Goal: Information Seeking & Learning: Find specific fact

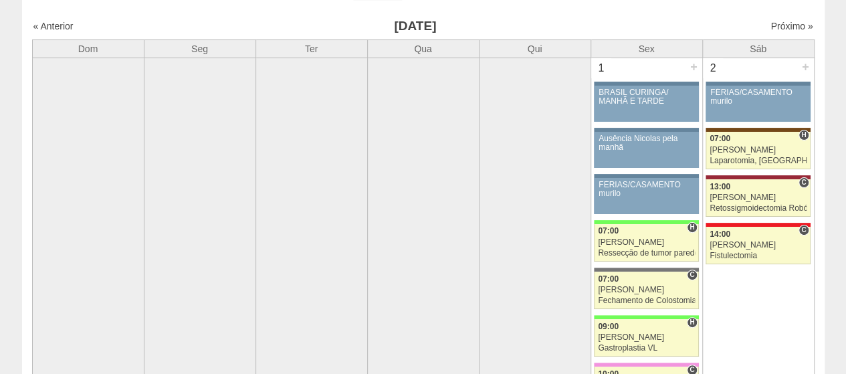
scroll to position [81, 0]
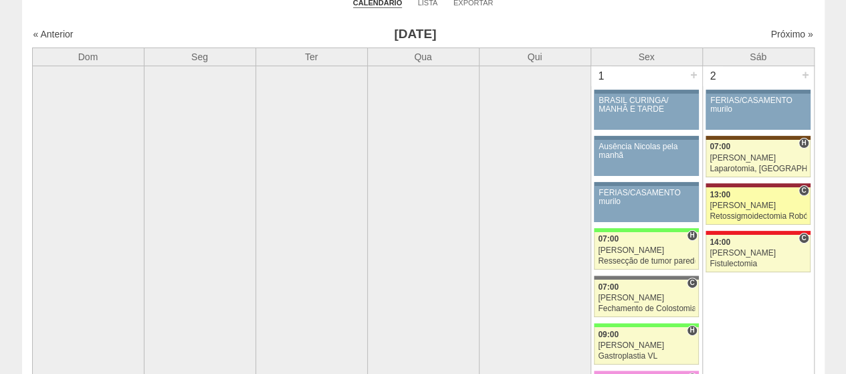
click at [746, 201] on div "[PERSON_NAME]" at bounding box center [757, 205] width 97 height 9
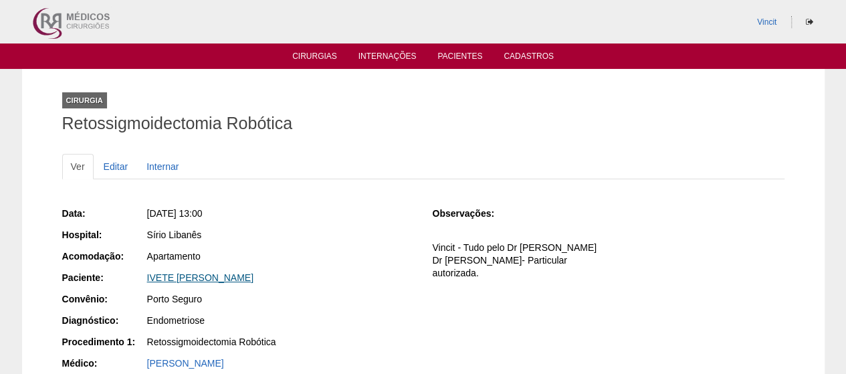
click at [253, 276] on link "IVETE [PERSON_NAME]" at bounding box center [200, 277] width 106 height 11
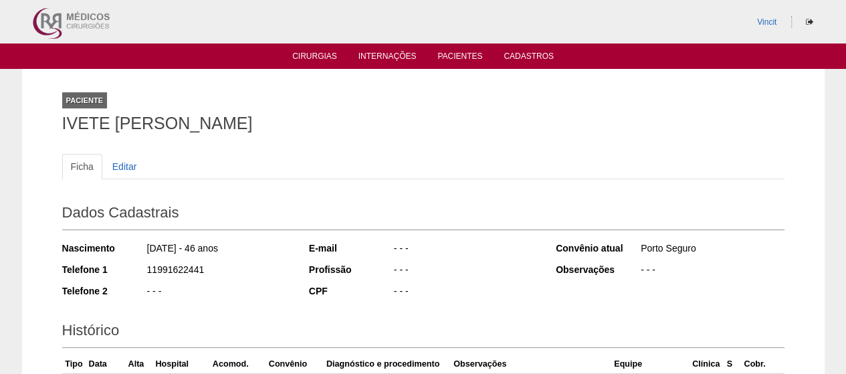
click at [60, 120] on div "Paciente IVETE [PERSON_NAME] Ficha Editar Dados Cadastrais Nascimento [DATE] - …" at bounding box center [423, 311] width 742 height 484
drag, startPoint x: 64, startPoint y: 121, endPoint x: 358, endPoint y: 110, distance: 295.0
click at [358, 110] on div "Paciente IVETE [PERSON_NAME]" at bounding box center [423, 110] width 722 height 62
copy h1 "IVETE [PERSON_NAME]"
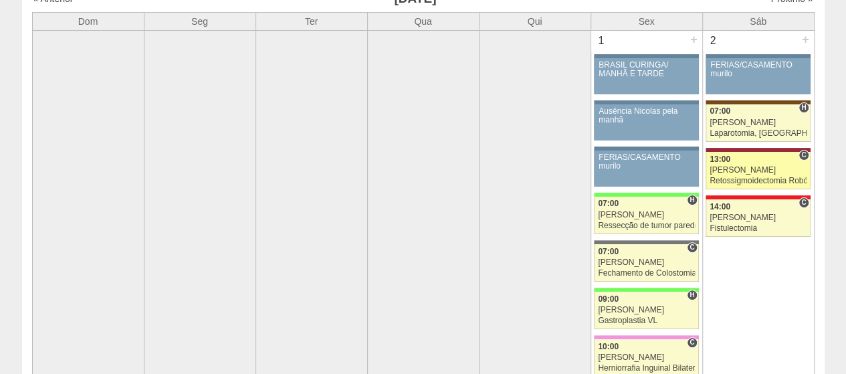
scroll to position [117, 0]
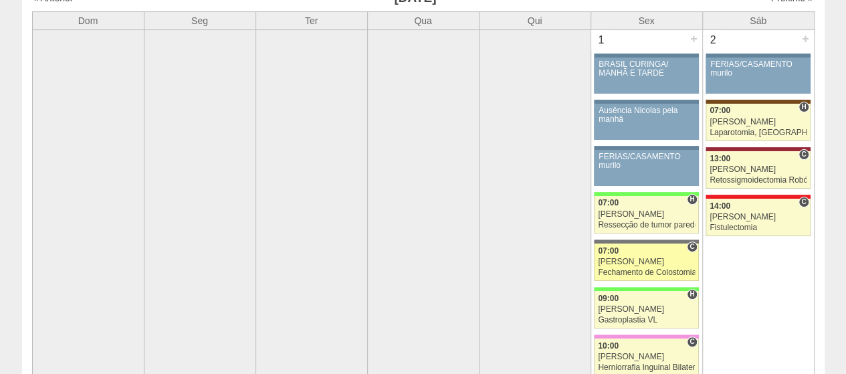
click at [677, 251] on div "07:00" at bounding box center [646, 251] width 97 height 9
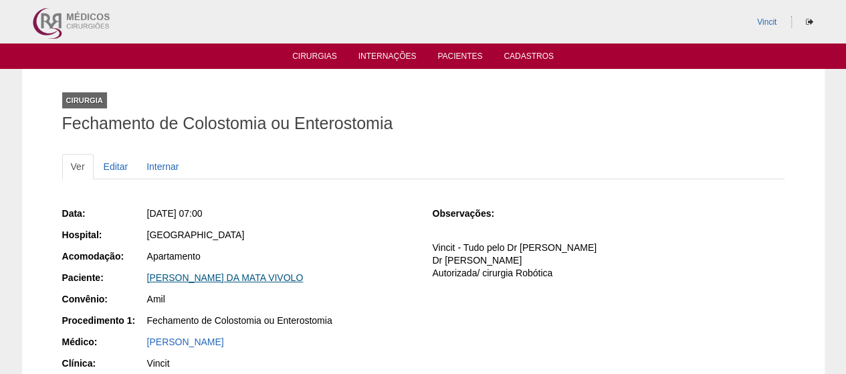
click at [218, 277] on link "[PERSON_NAME] DA MATA VIVOLO" at bounding box center [225, 277] width 156 height 11
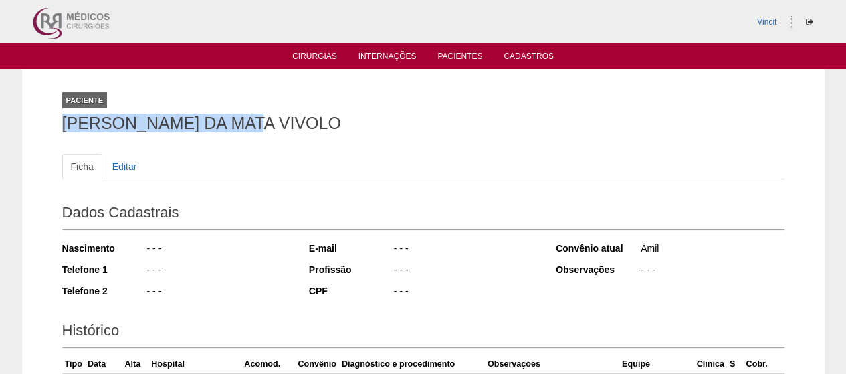
drag, startPoint x: 262, startPoint y: 124, endPoint x: 43, endPoint y: 124, distance: 219.3
click at [43, 124] on div "Paciente [PERSON_NAME] VIVOLO Ficha Editar Dados Cadastrais Nascimento - - - Te…" at bounding box center [423, 301] width 802 height 464
copy h1 "[PERSON_NAME] DA MATA VIVOLO"
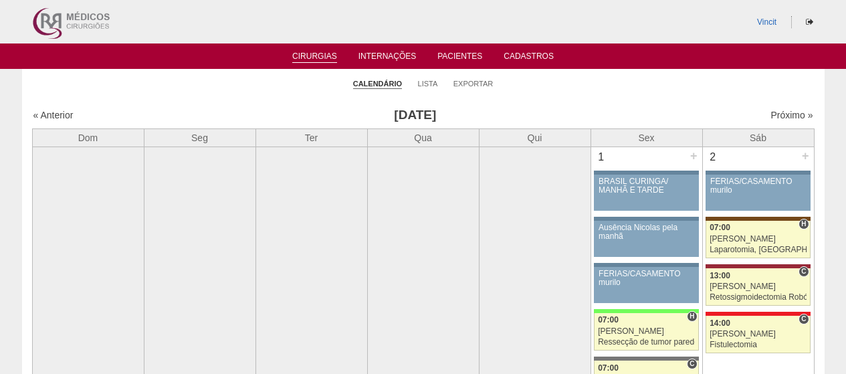
scroll to position [117, 0]
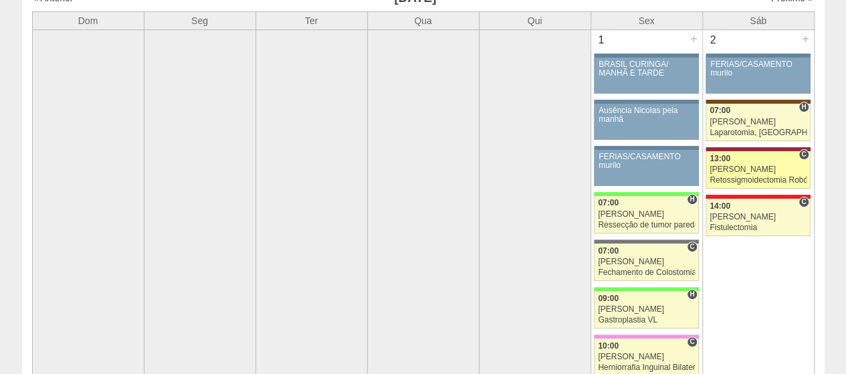
click at [732, 165] on div "[PERSON_NAME]" at bounding box center [757, 169] width 97 height 9
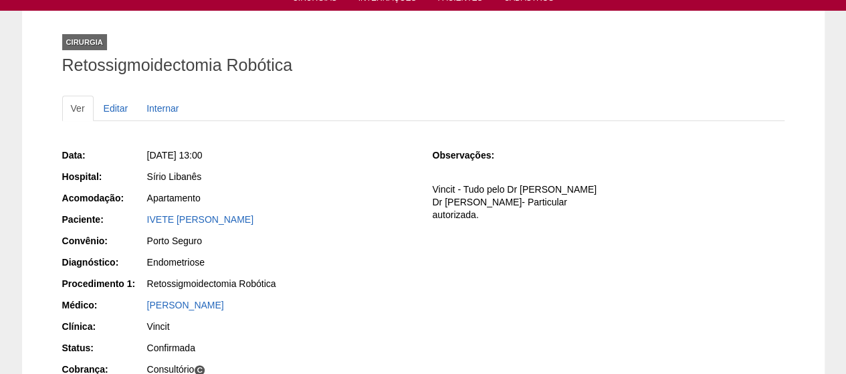
scroll to position [59, 0]
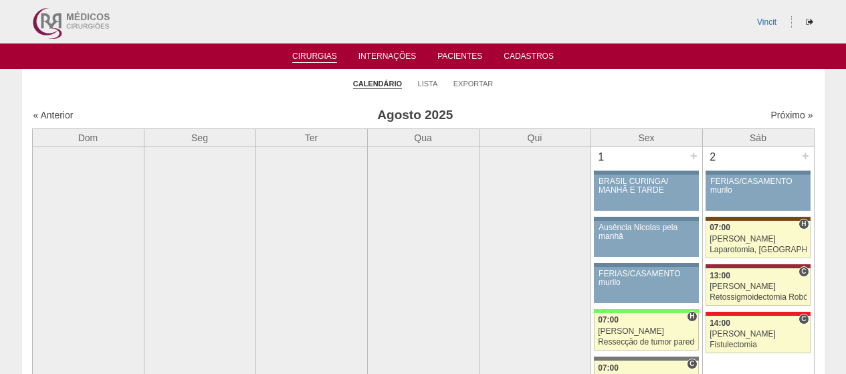
scroll to position [117, 0]
